Goal: Information Seeking & Learning: Learn about a topic

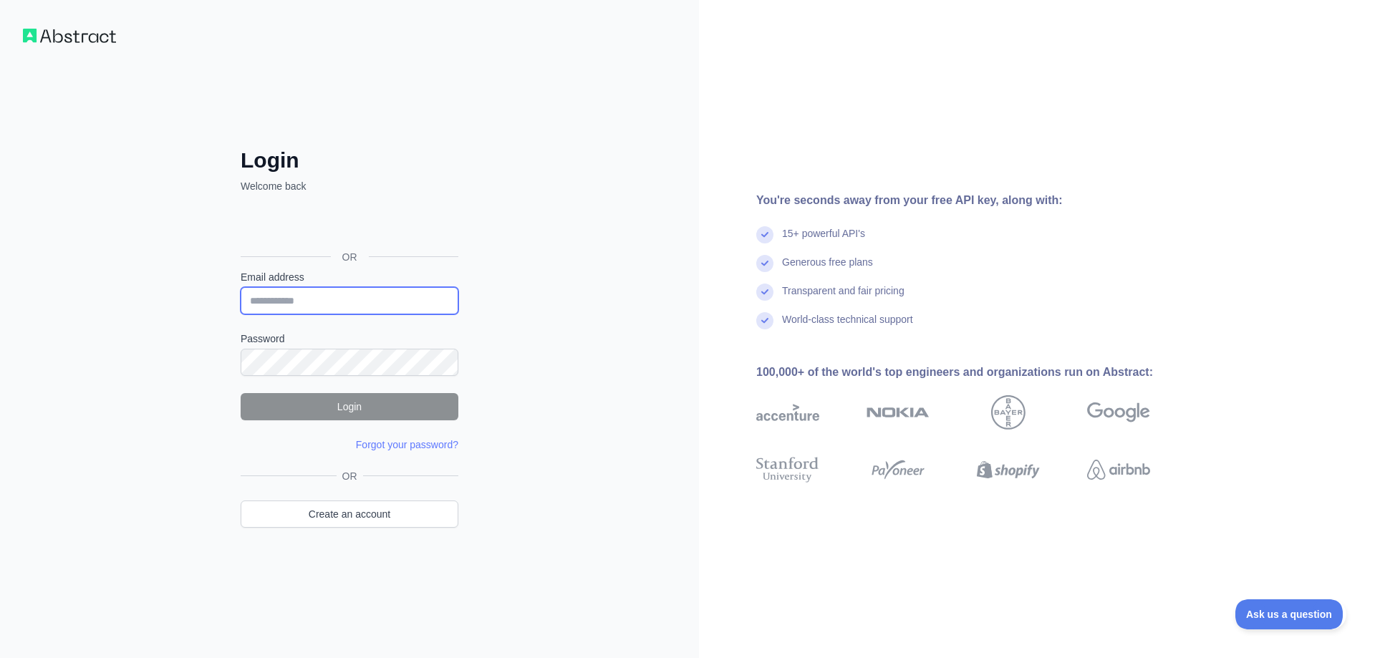
click at [364, 301] on input "Email address" at bounding box center [350, 300] width 218 height 27
click at [372, 306] on input "Email address" at bounding box center [350, 300] width 218 height 27
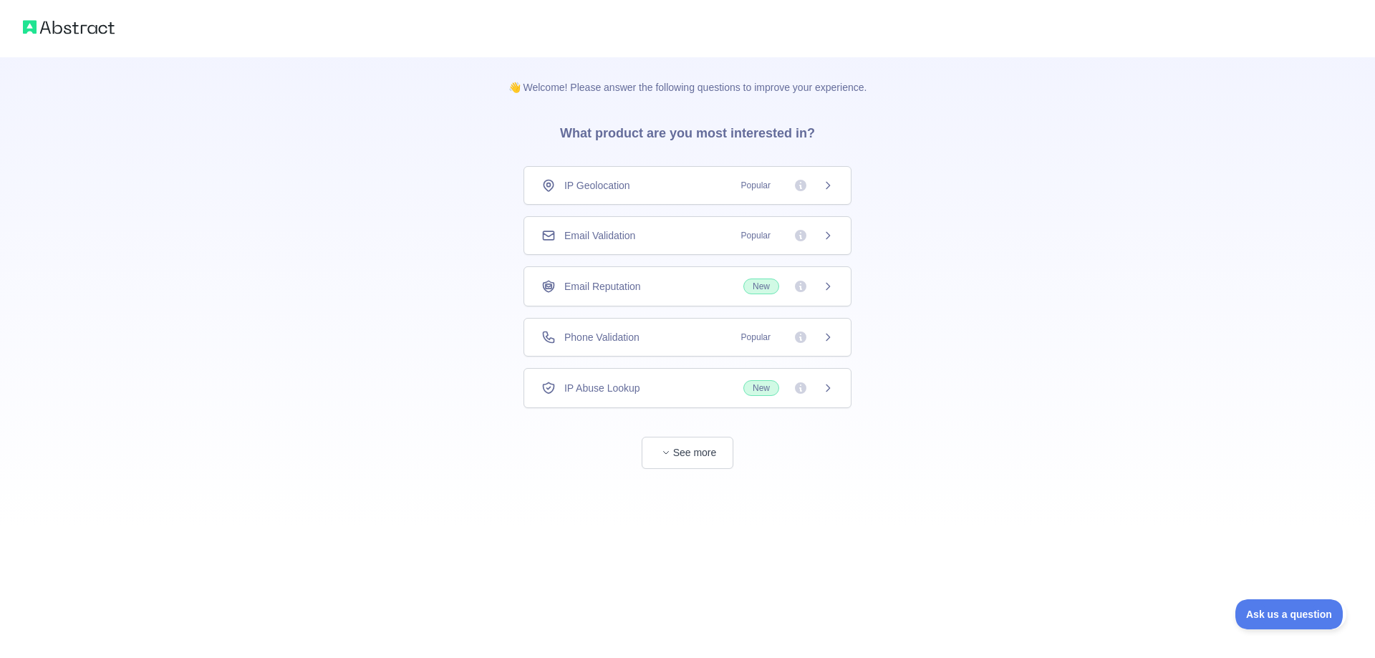
click at [823, 240] on icon at bounding box center [827, 235] width 11 height 11
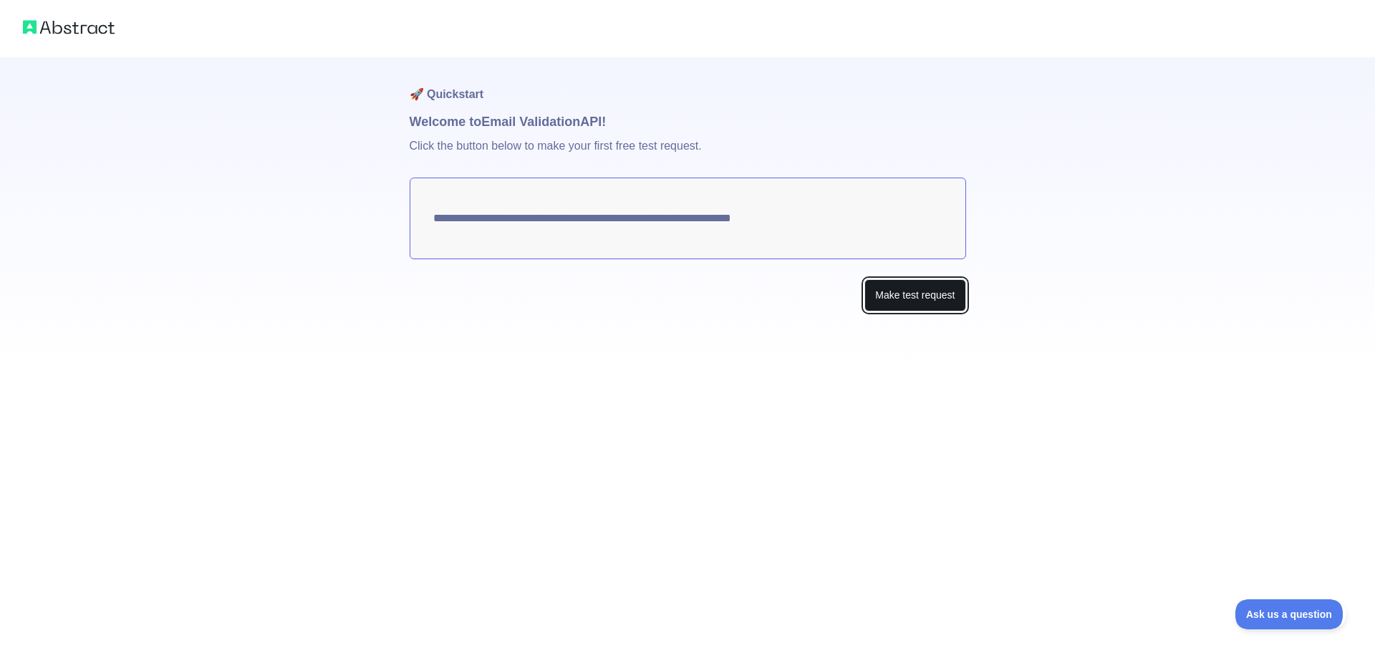
click at [922, 296] on button "Make test request" at bounding box center [914, 295] width 101 height 32
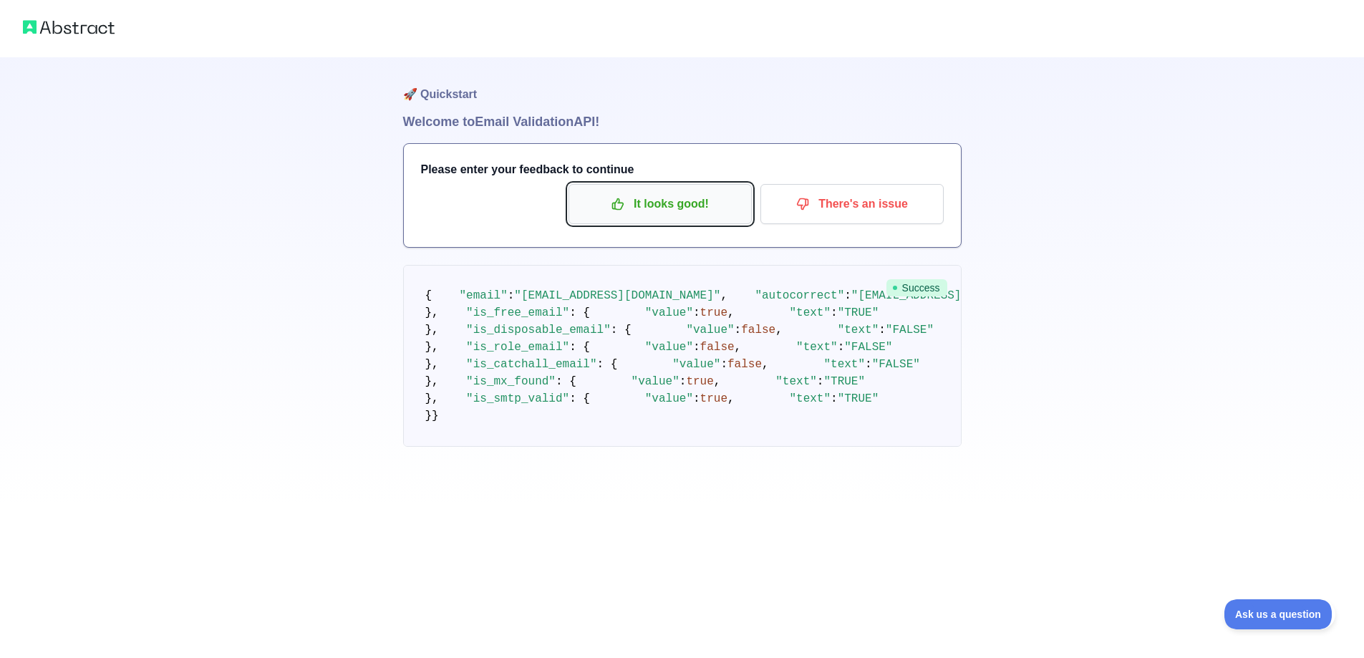
click at [636, 194] on p "It looks good!" at bounding box center [660, 204] width 162 height 24
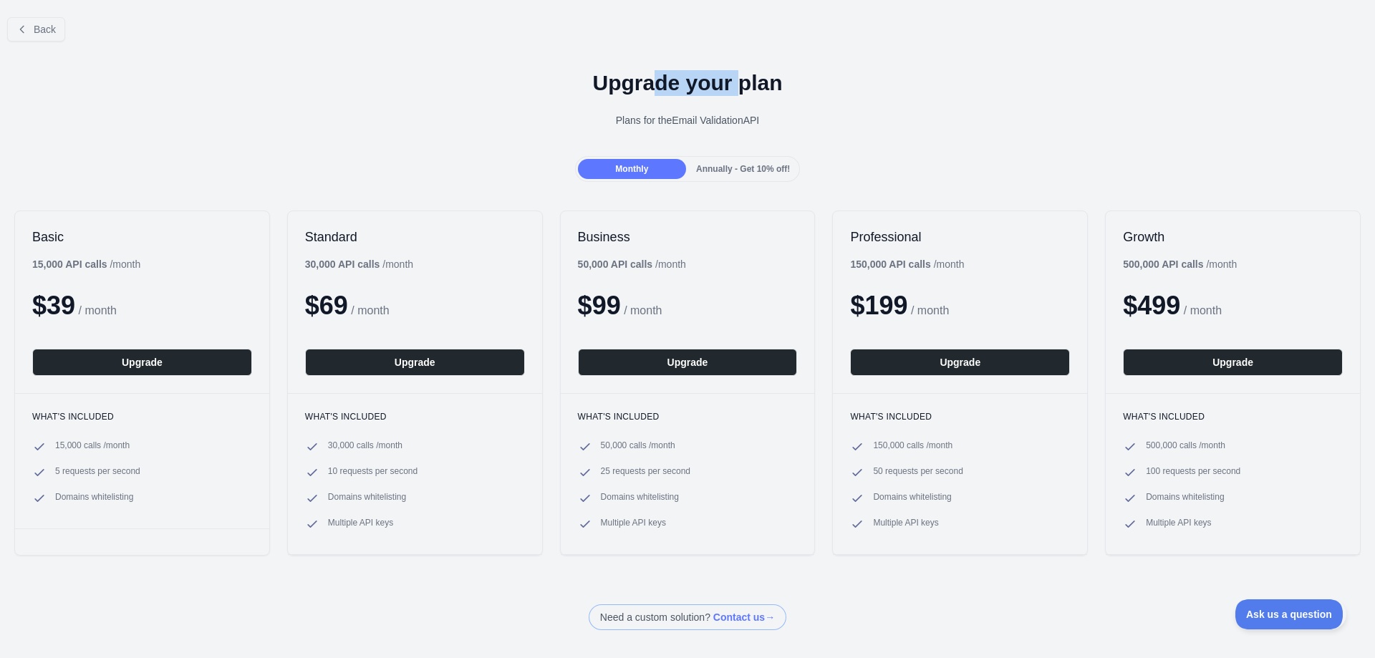
drag, startPoint x: 690, startPoint y: 90, endPoint x: 735, endPoint y: 90, distance: 45.1
click at [735, 90] on h1 "Upgrade your plan" at bounding box center [687, 83] width 1352 height 26
drag, startPoint x: 733, startPoint y: 121, endPoint x: 676, endPoint y: 121, distance: 57.3
click at [681, 121] on div "Plans for the Email Validation API" at bounding box center [687, 120] width 1352 height 14
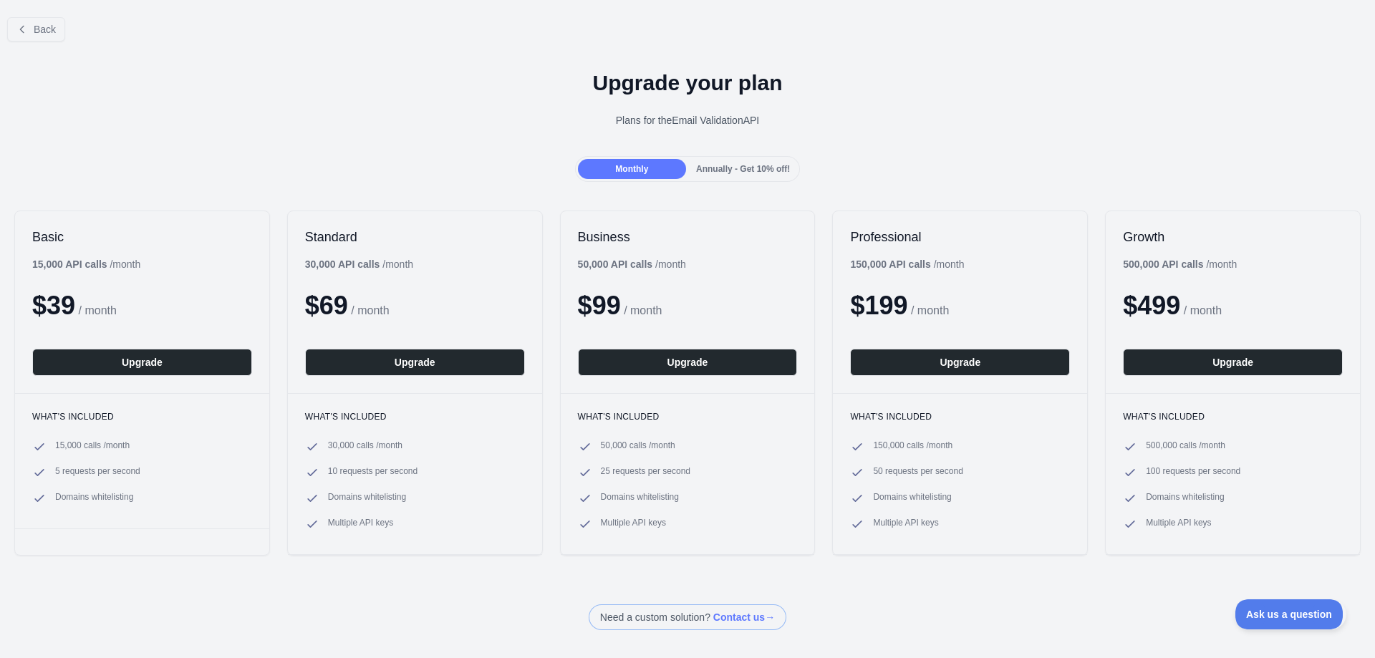
click at [672, 121] on div "Plans for the Email Validation API" at bounding box center [687, 120] width 1352 height 14
click at [26, 29] on icon at bounding box center [21, 29] width 11 height 11
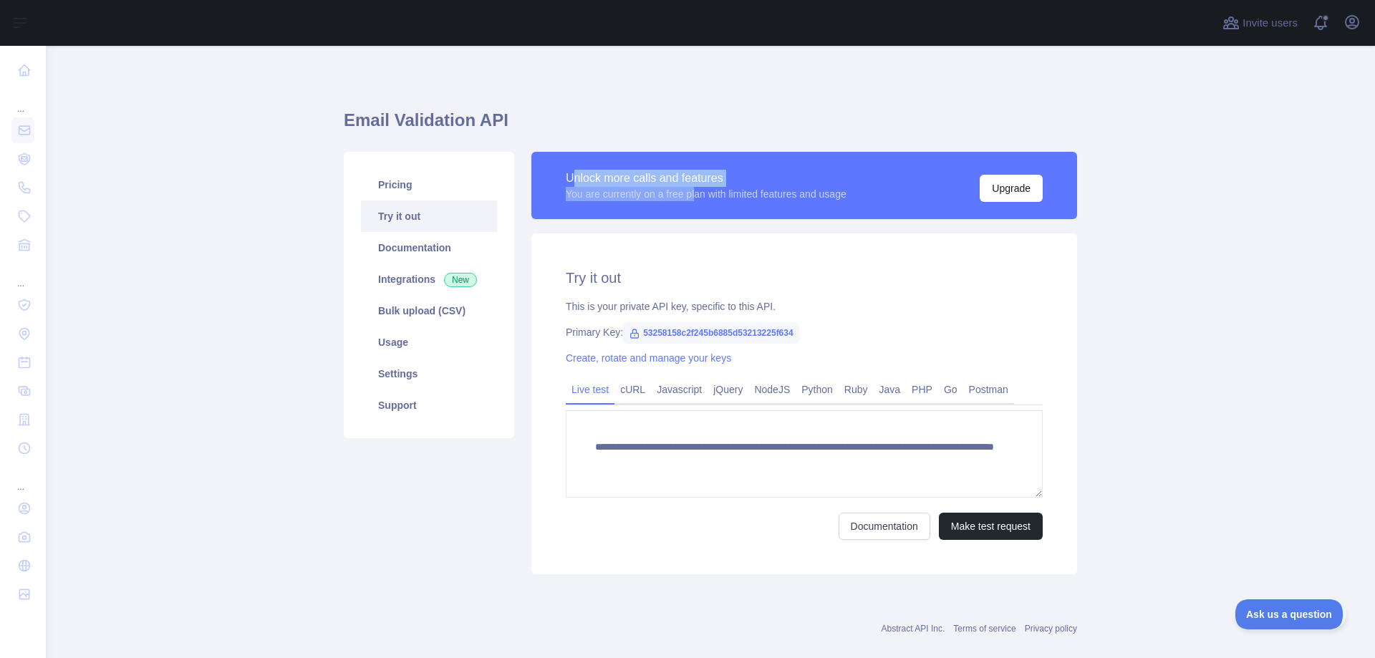
drag, startPoint x: 571, startPoint y: 178, endPoint x: 717, endPoint y: 190, distance: 146.6
click at [712, 192] on div "Unlock more calls and features You are currently on a free plan with limited fe…" at bounding box center [706, 186] width 281 height 32
click at [717, 190] on div "You are currently on a free plan with limited features and usage" at bounding box center [706, 194] width 281 height 14
drag, startPoint x: 679, startPoint y: 188, endPoint x: 648, endPoint y: 178, distance: 33.1
click at [652, 180] on div "Unlock more calls and features You are currently on a free plan with limited fe…" at bounding box center [706, 186] width 281 height 32
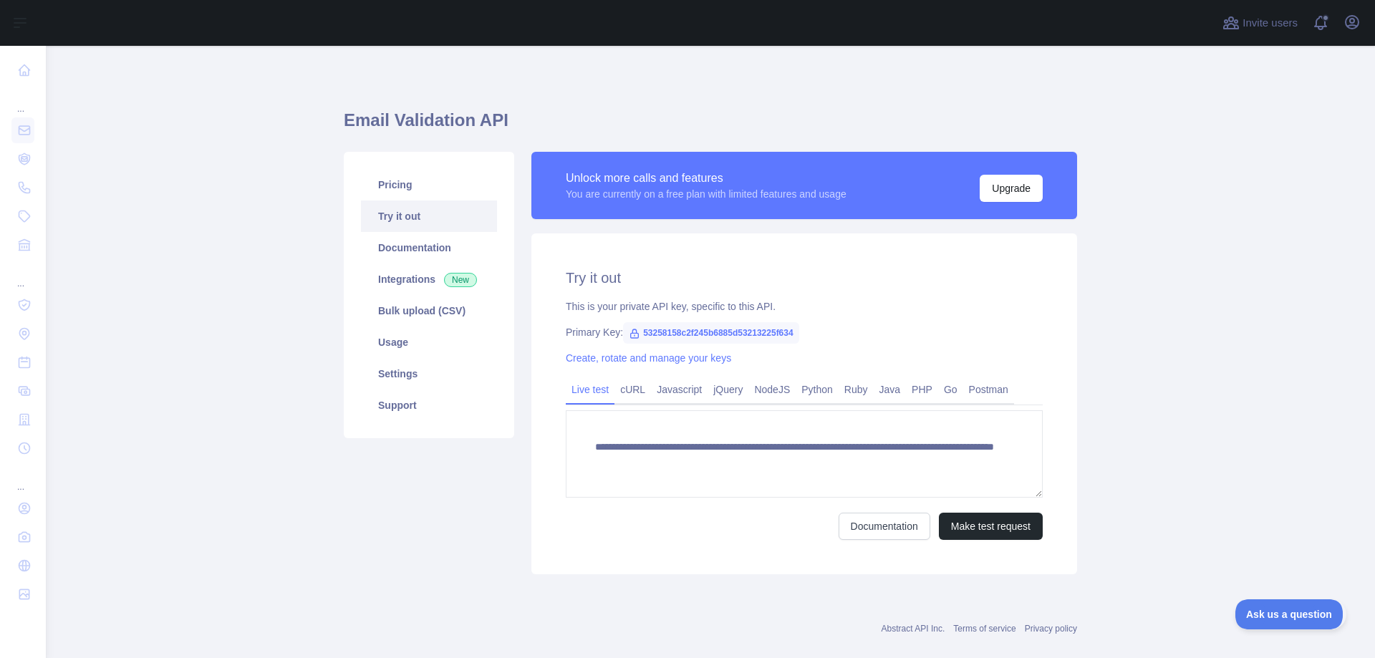
click at [648, 178] on div "Unlock more calls and features" at bounding box center [706, 178] width 281 height 17
click at [667, 387] on link "Javascript" at bounding box center [679, 389] width 57 height 23
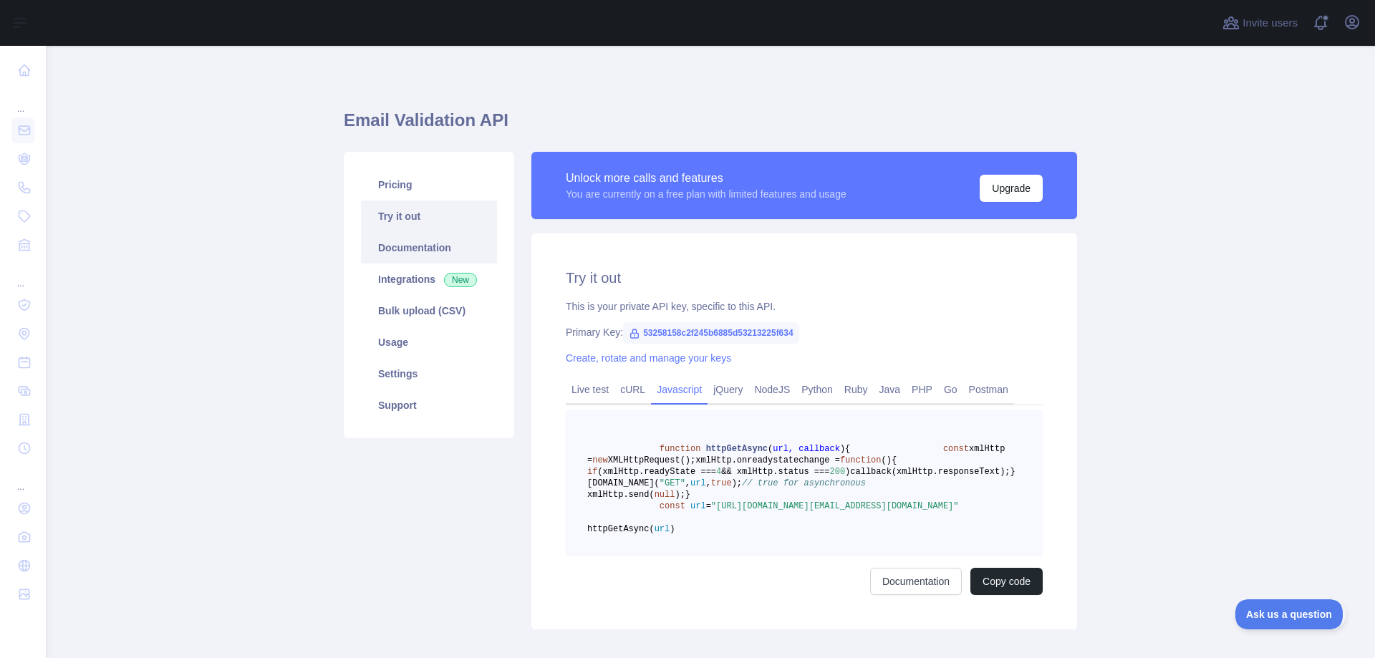
click at [427, 253] on link "Documentation" at bounding box center [429, 248] width 136 height 32
click at [433, 282] on link "Integrations New" at bounding box center [429, 279] width 136 height 32
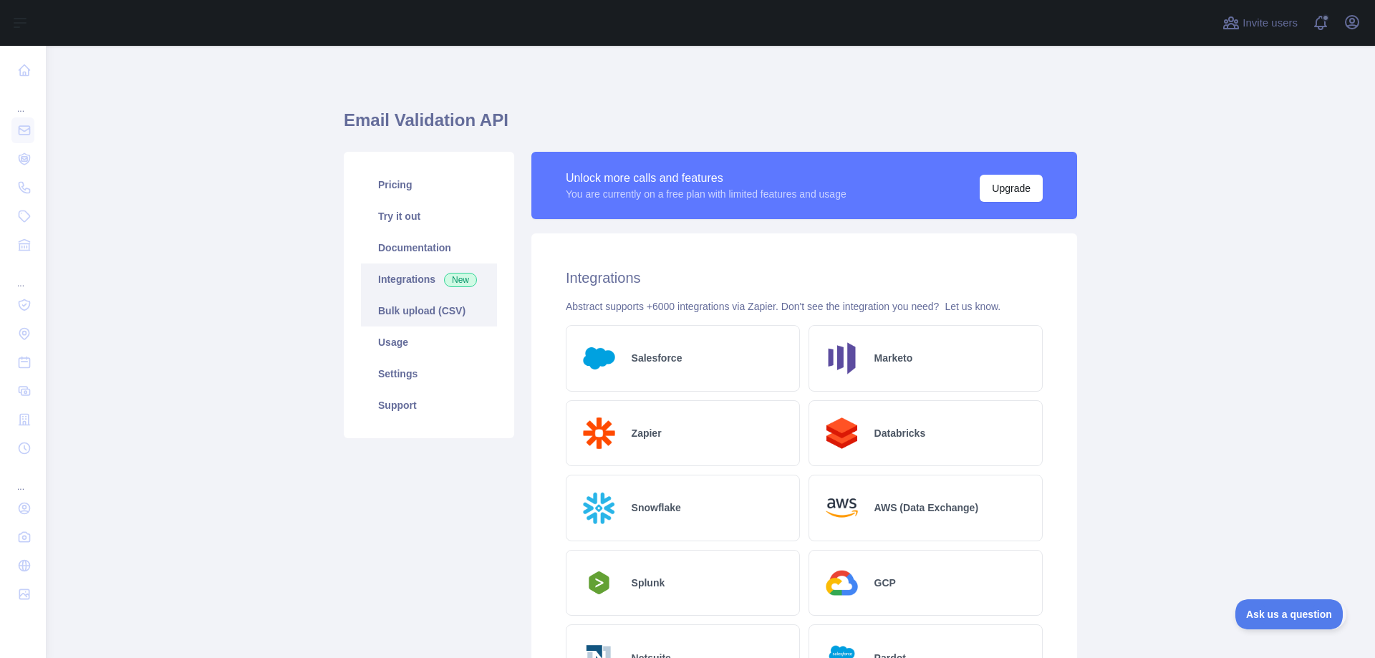
click at [428, 316] on link "Bulk upload (CSV)" at bounding box center [429, 311] width 136 height 32
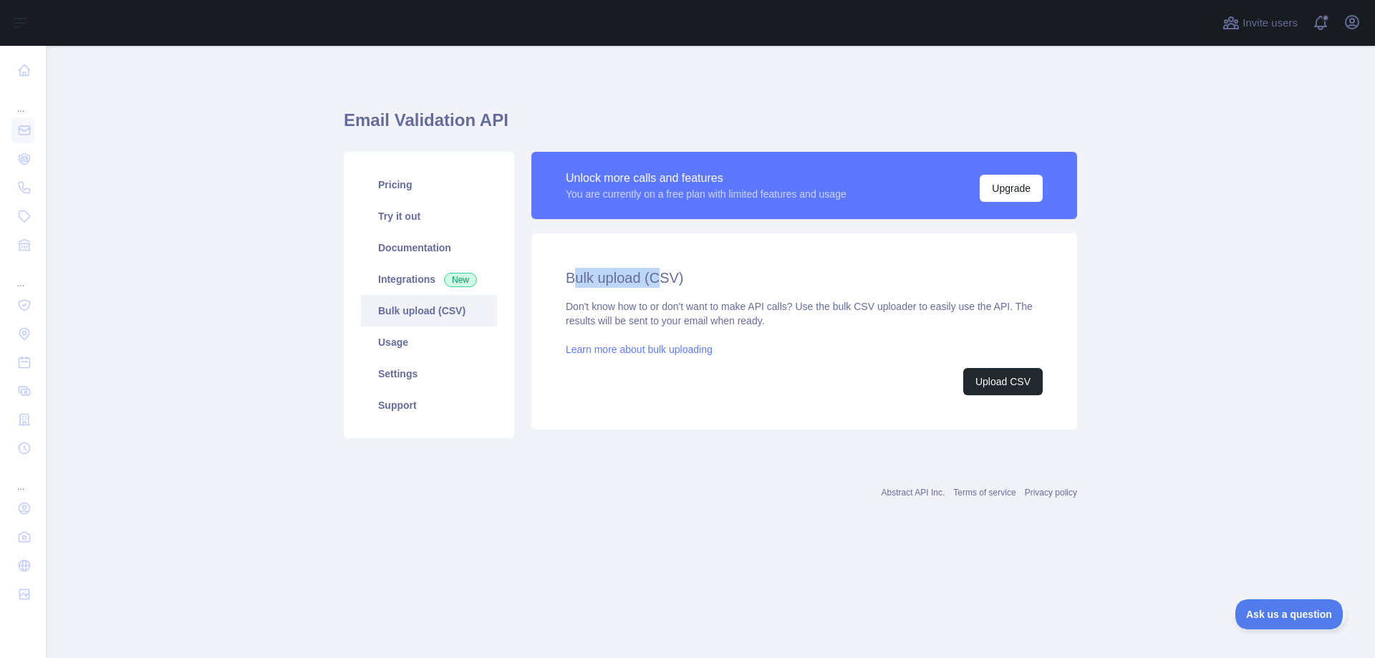
drag, startPoint x: 589, startPoint y: 279, endPoint x: 673, endPoint y: 278, distance: 83.8
click at [672, 278] on h2 "Bulk upload (CSV)" at bounding box center [804, 278] width 477 height 20
click at [673, 278] on h2 "Bulk upload (CSV)" at bounding box center [804, 278] width 477 height 20
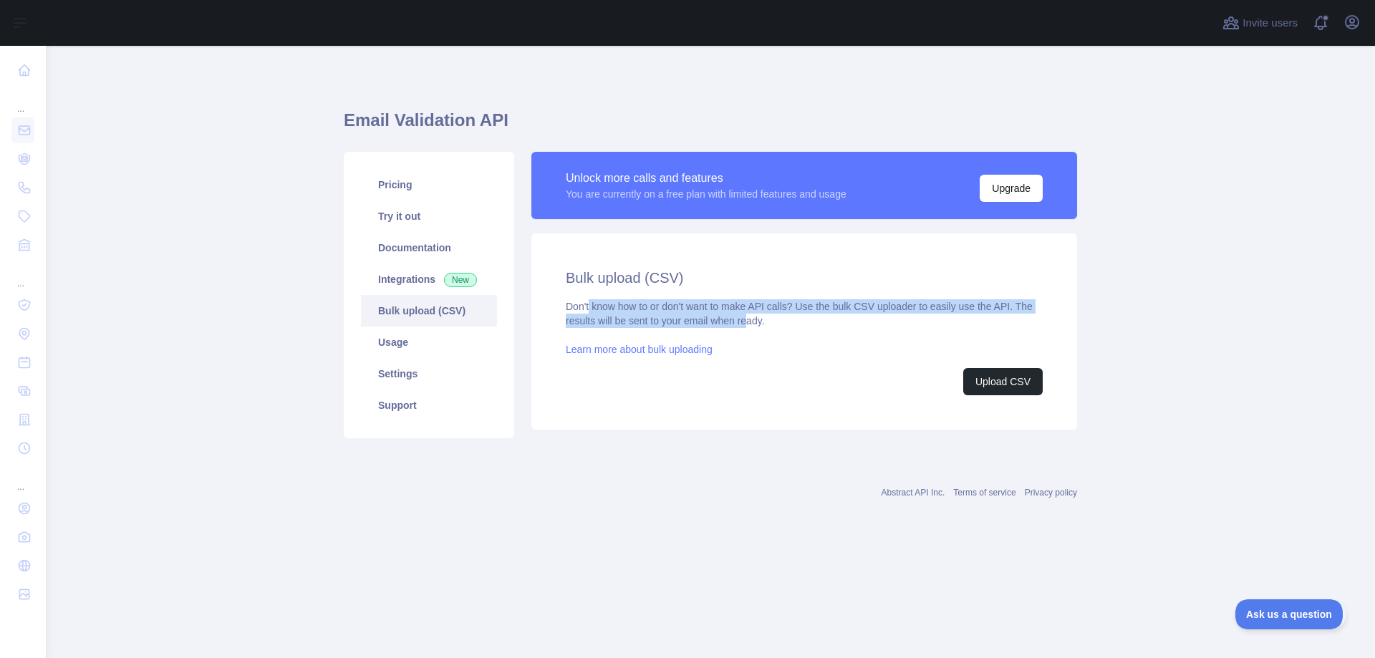
drag, startPoint x: 745, startPoint y: 325, endPoint x: 588, endPoint y: 311, distance: 158.2
click at [588, 311] on div "Don't know how to or don't want to make API calls? Use the bulk CSV uploader to…" at bounding box center [804, 347] width 477 height 96
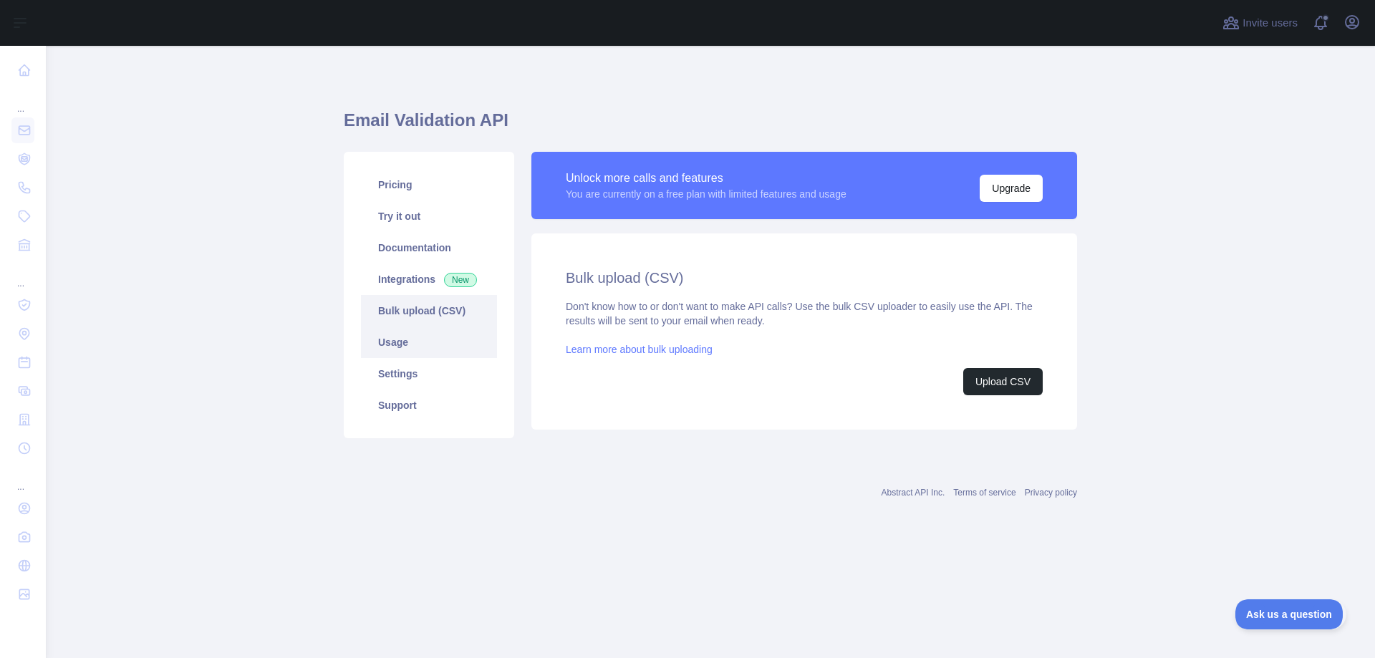
click at [437, 331] on link "Usage" at bounding box center [429, 342] width 136 height 32
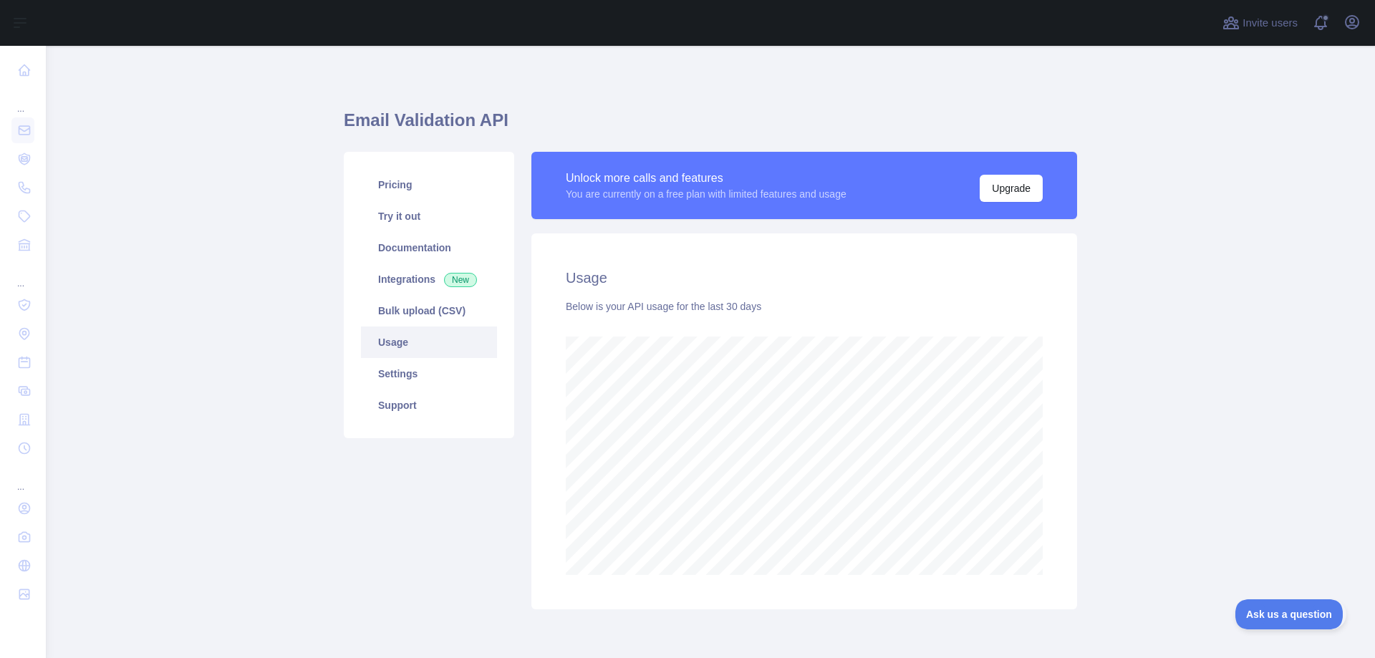
scroll to position [612, 1318]
click at [416, 191] on link "Pricing" at bounding box center [429, 185] width 136 height 32
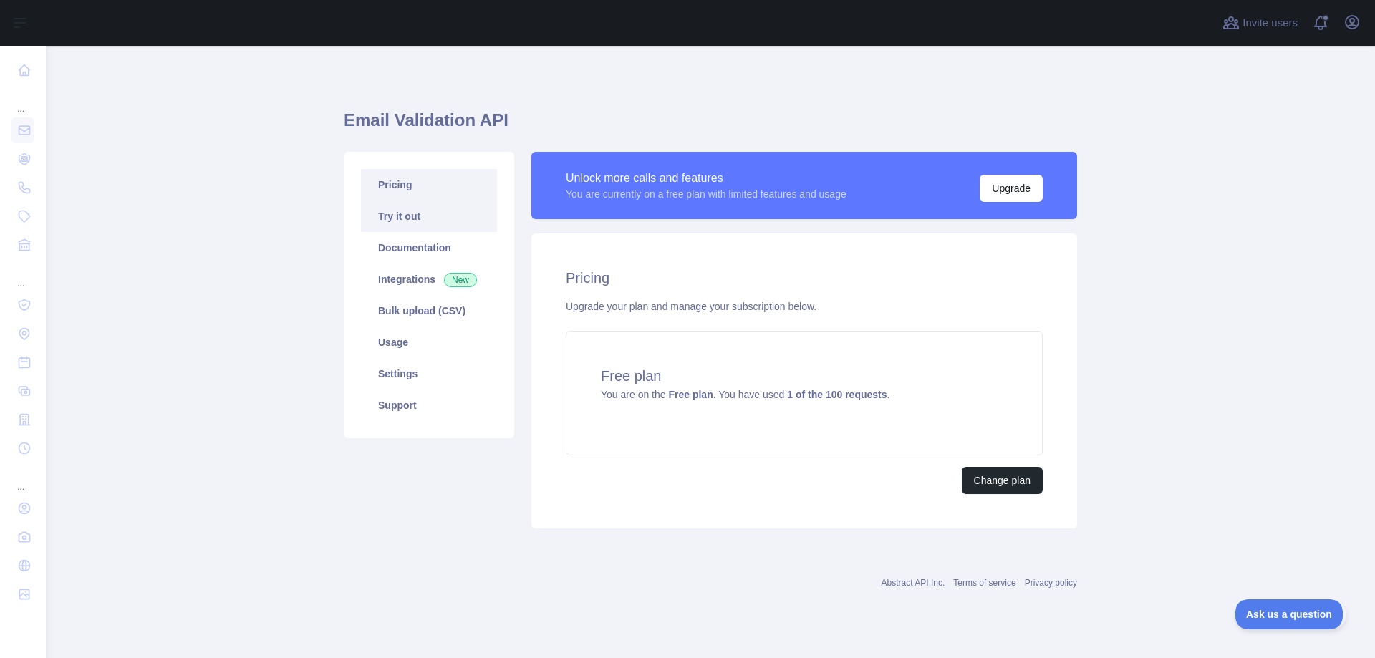
click at [427, 216] on link "Try it out" at bounding box center [429, 216] width 136 height 32
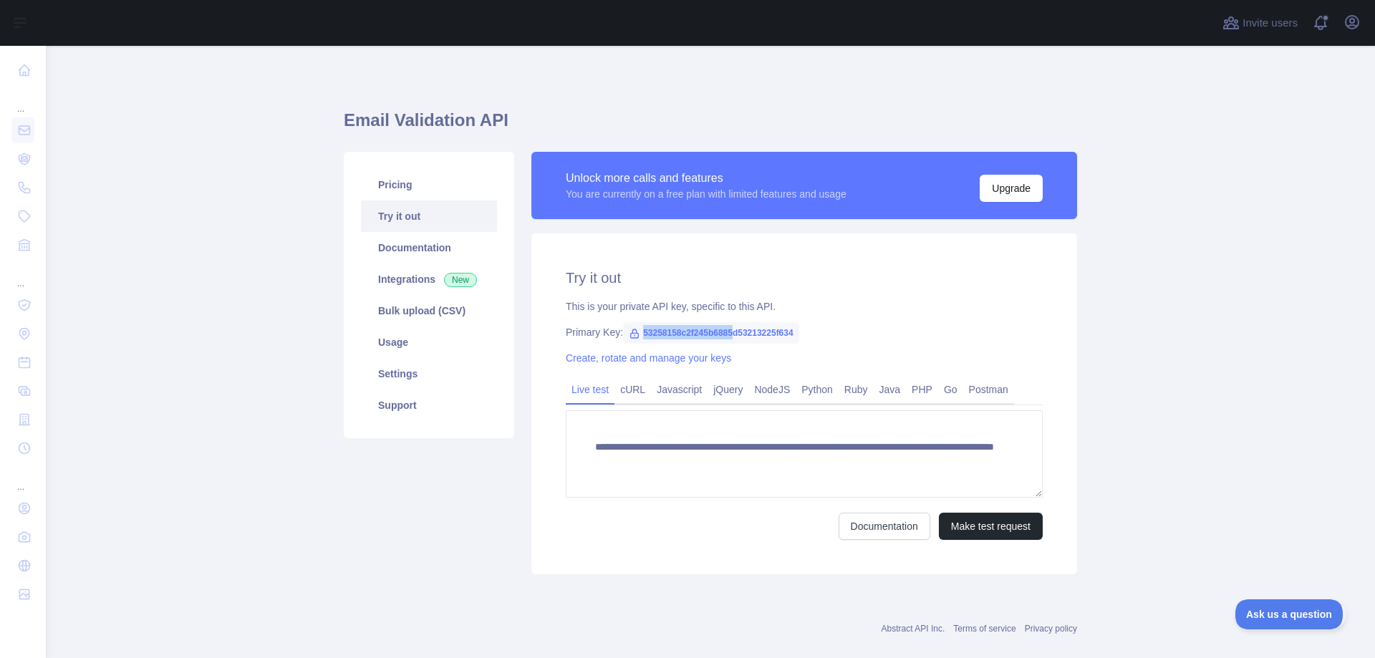
drag, startPoint x: 637, startPoint y: 334, endPoint x: 738, endPoint y: 333, distance: 101.7
click at [738, 333] on span "53258158c2f245b6885d53213225f634" at bounding box center [711, 332] width 176 height 21
click at [414, 189] on link "Pricing" at bounding box center [429, 185] width 136 height 32
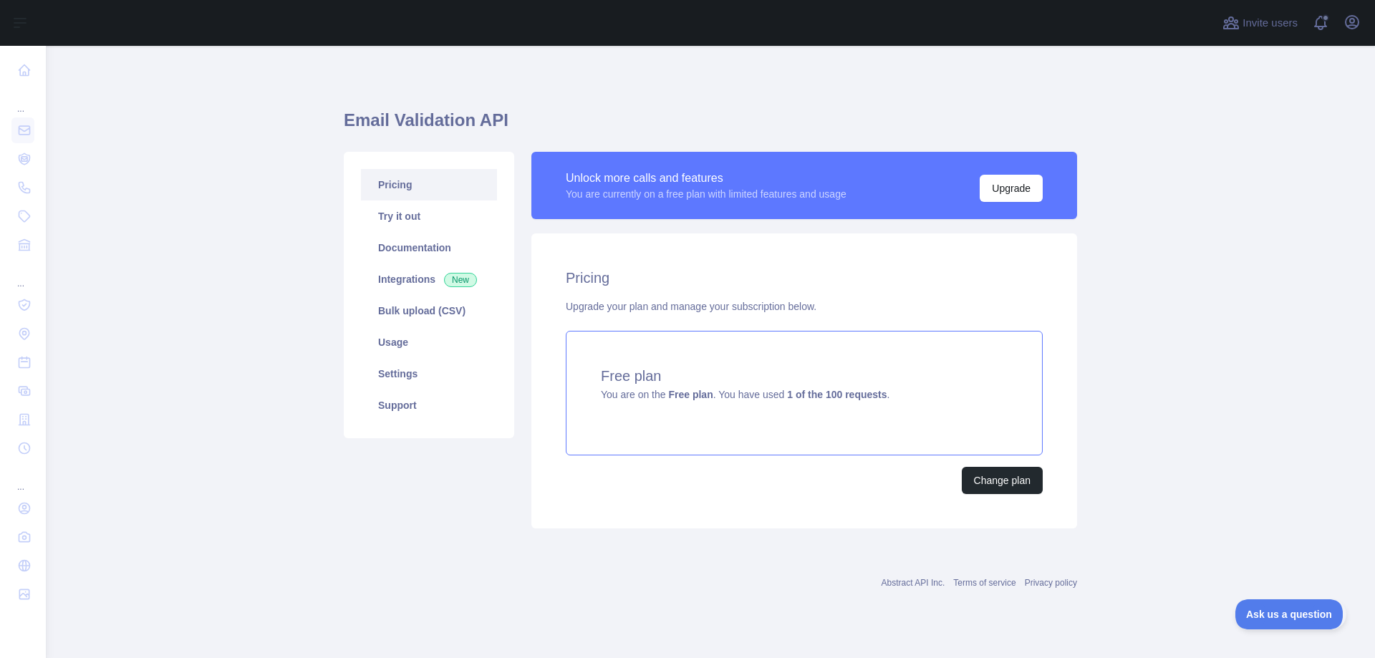
click at [884, 391] on span "You are on the Free plan . You have used 1 of the 100 requests ." at bounding box center [745, 394] width 289 height 11
